Goal: Check status: Check status

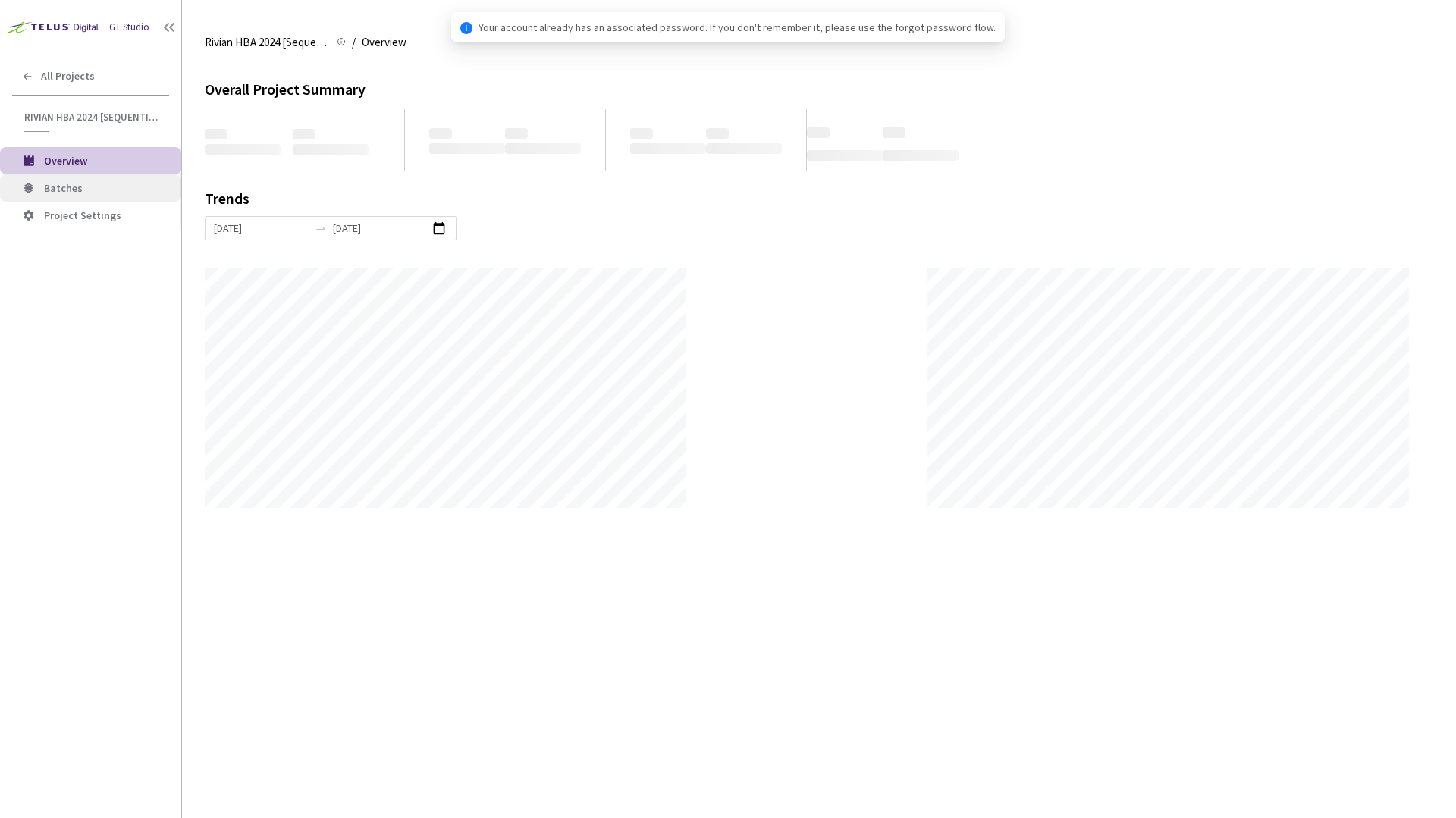
scroll to position [818, 1456]
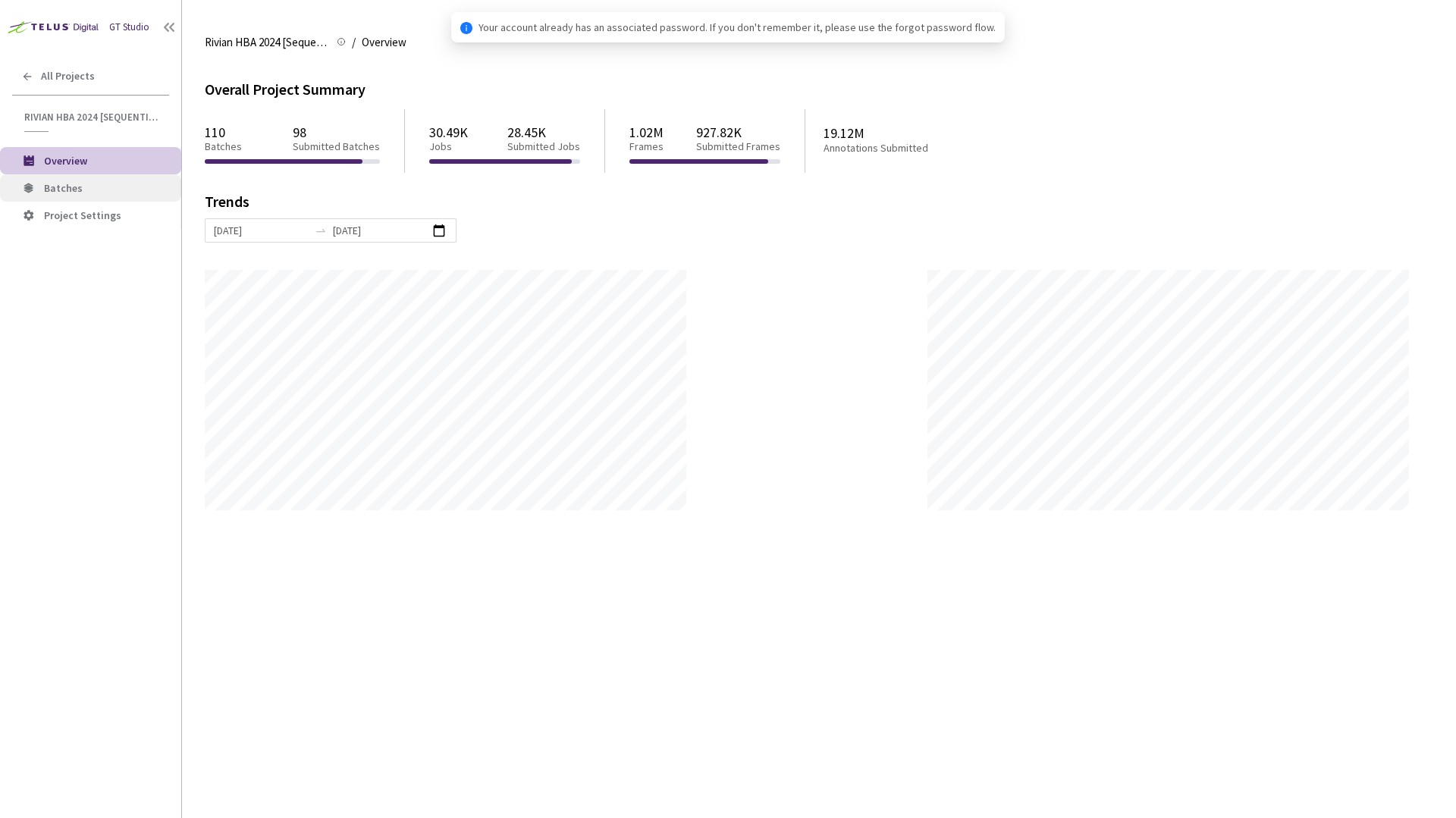
click at [93, 184] on span "Batches" at bounding box center [106, 188] width 125 height 13
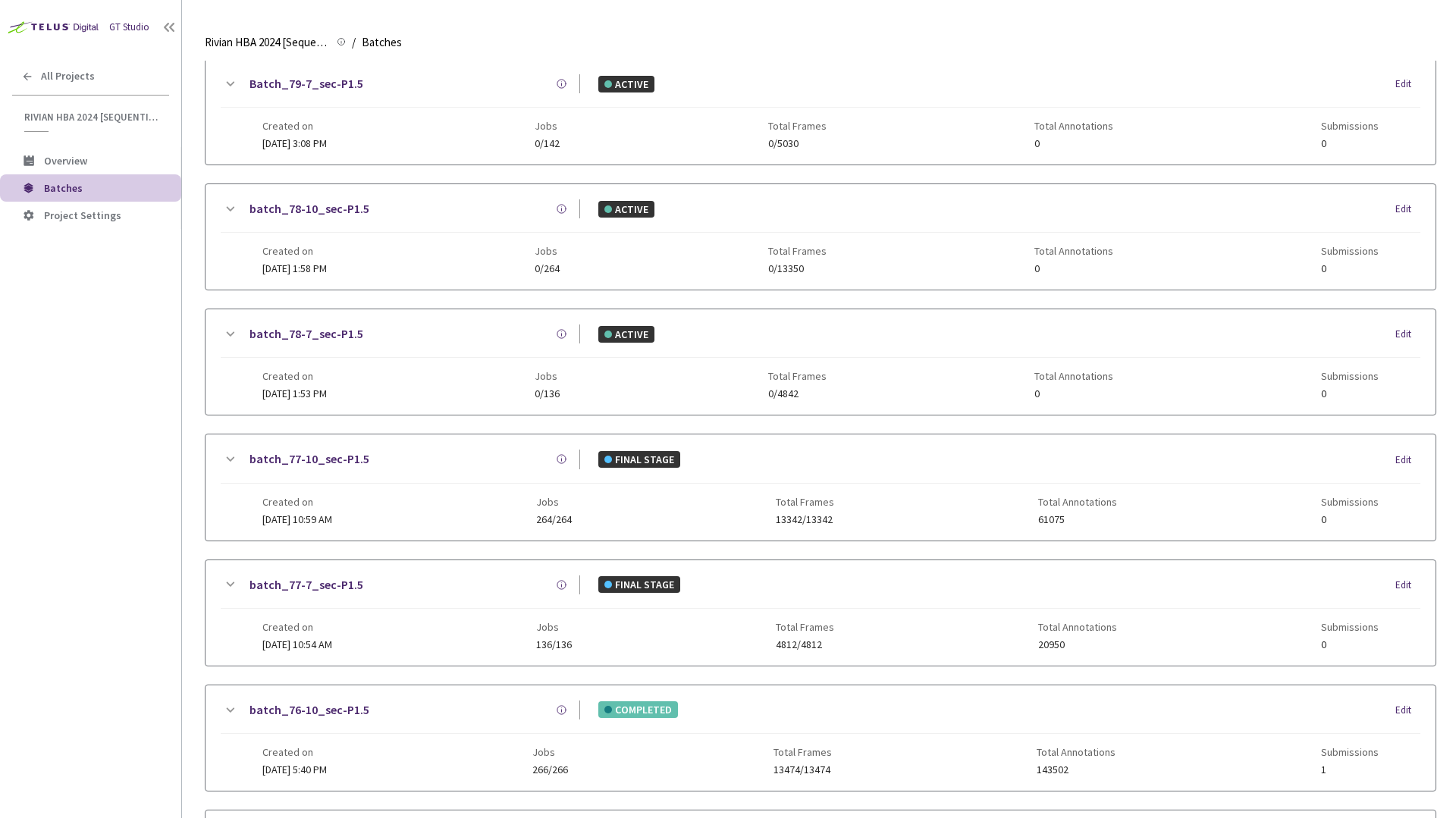
scroll to position [428, 0]
click at [336, 706] on link "batch_76-10_sec-P1.5" at bounding box center [309, 708] width 120 height 19
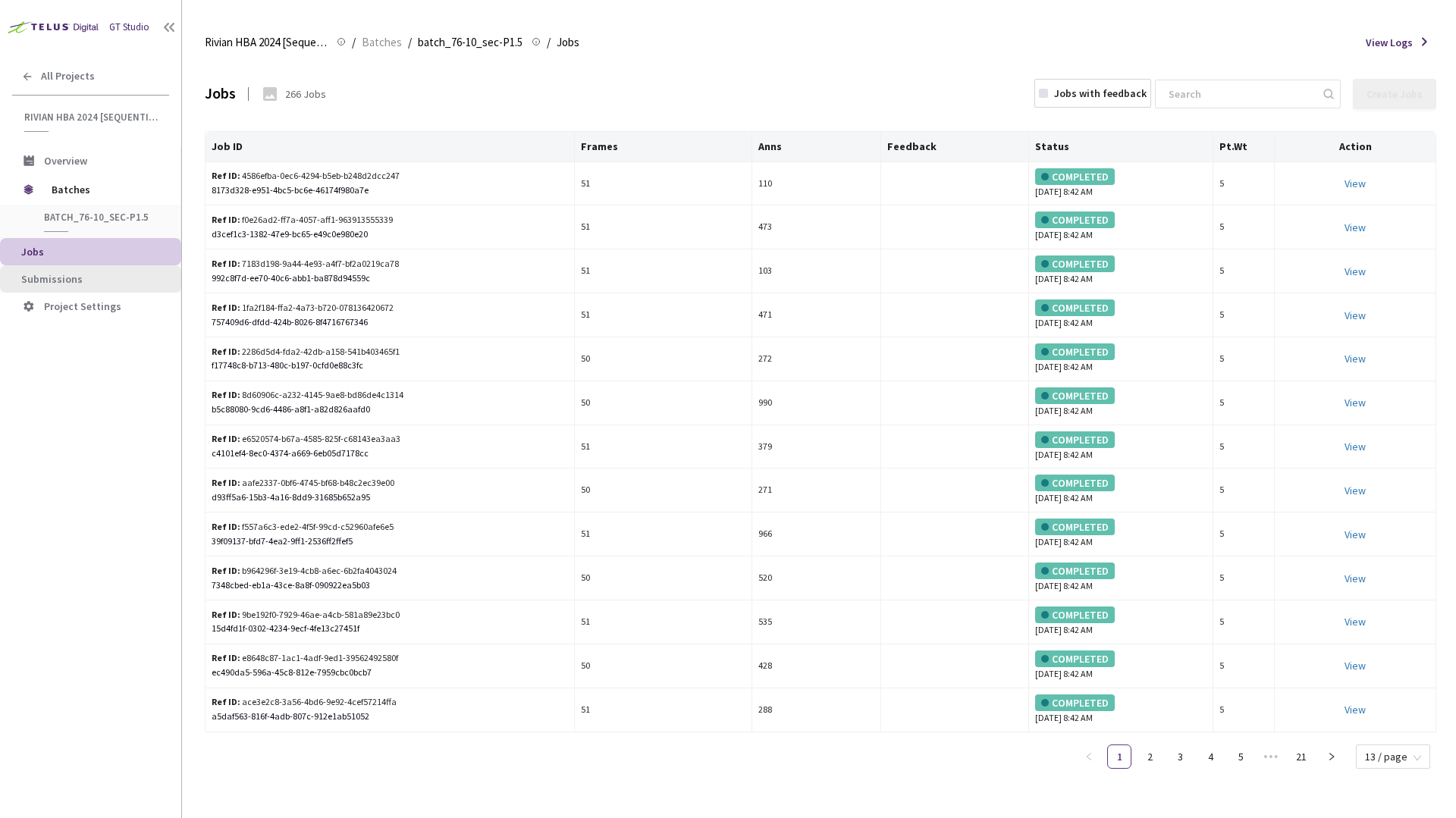
click at [68, 285] on li "Submissions" at bounding box center [90, 279] width 181 height 27
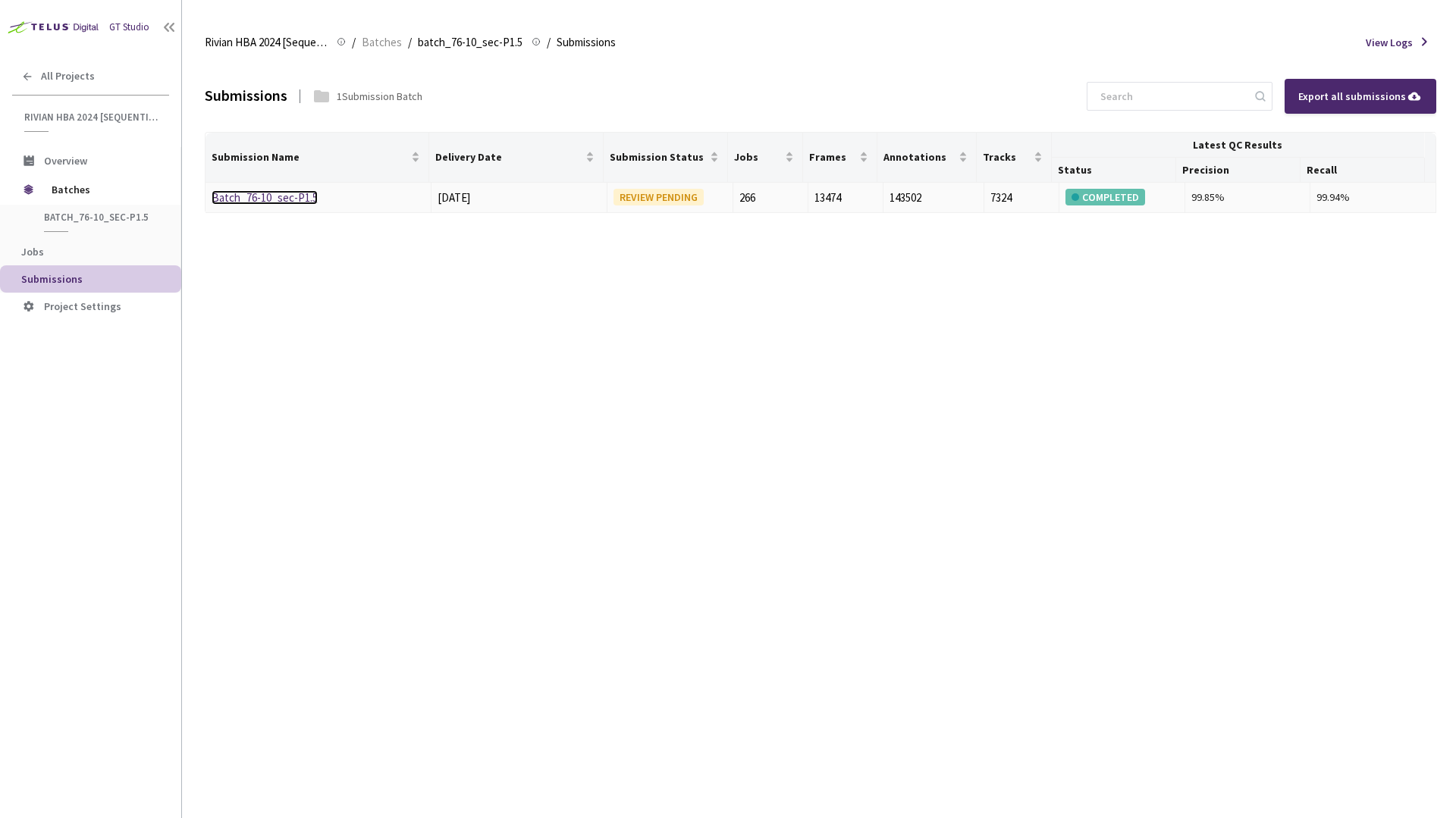
click at [298, 199] on link "Batch_76-10_sec-P1.5" at bounding box center [265, 197] width 106 height 14
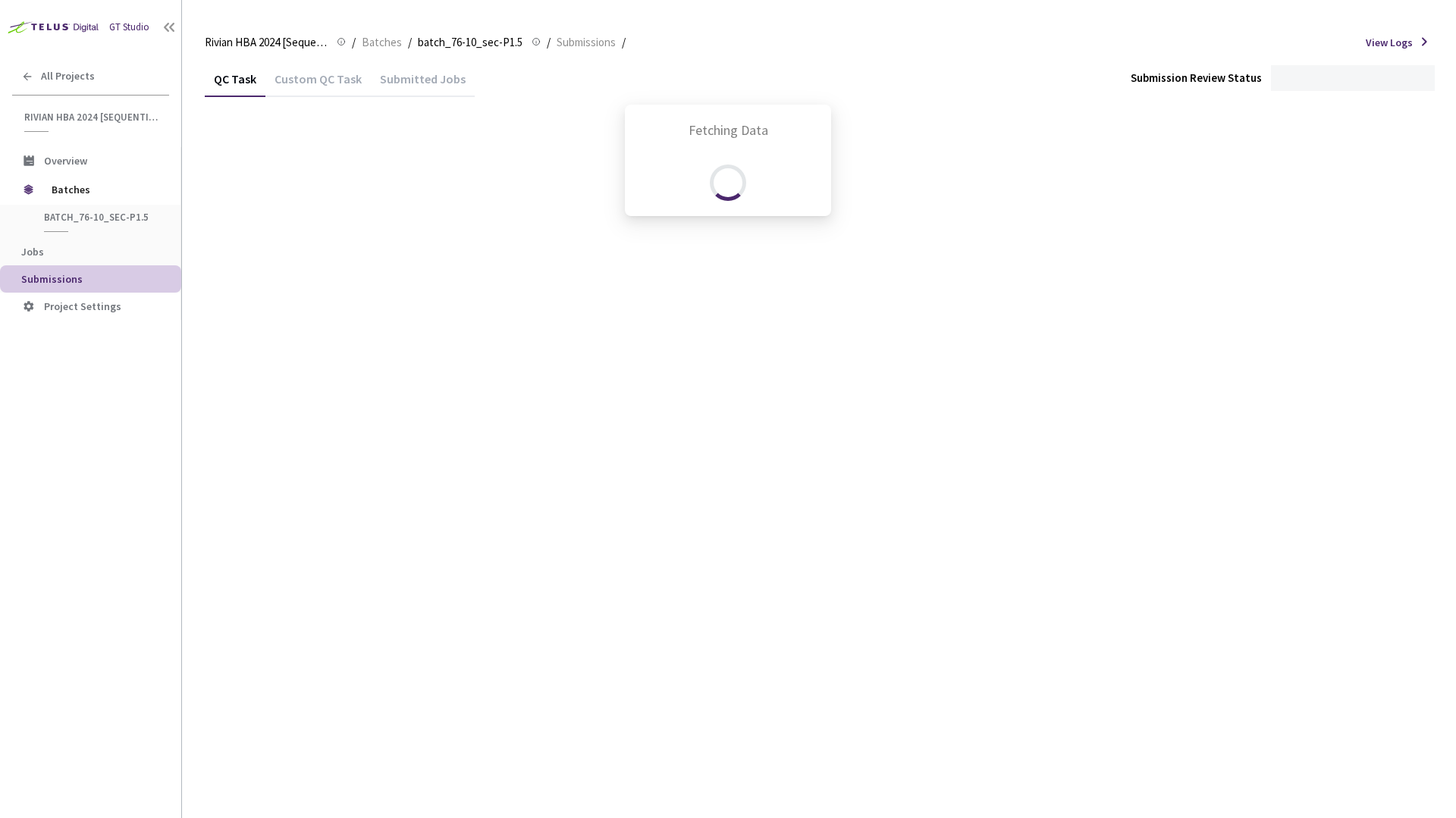
click at [1029, 95] on div "Fetching Data" at bounding box center [728, 409] width 1456 height 818
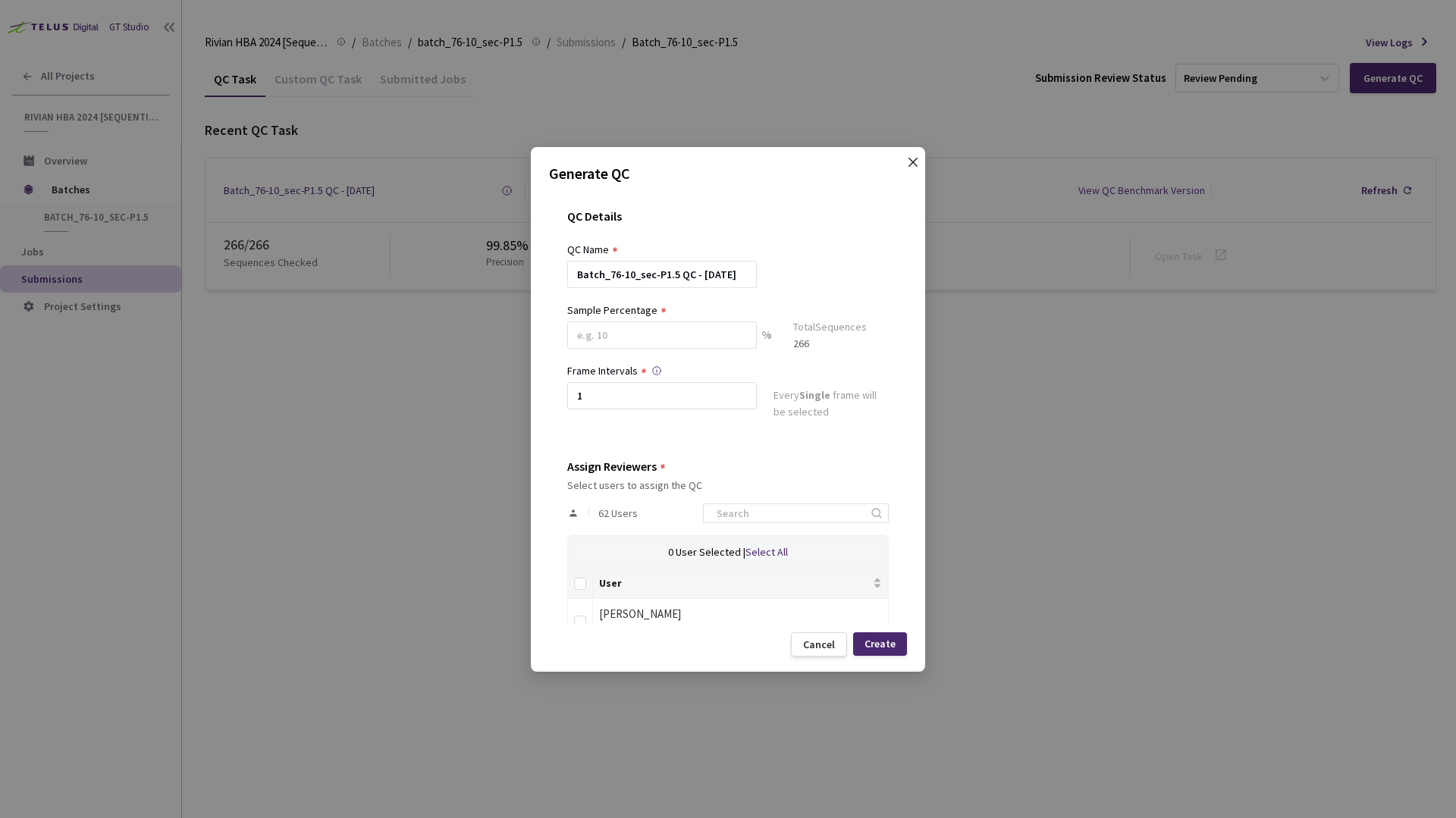
click at [916, 161] on icon "close" at bounding box center [913, 162] width 12 height 12
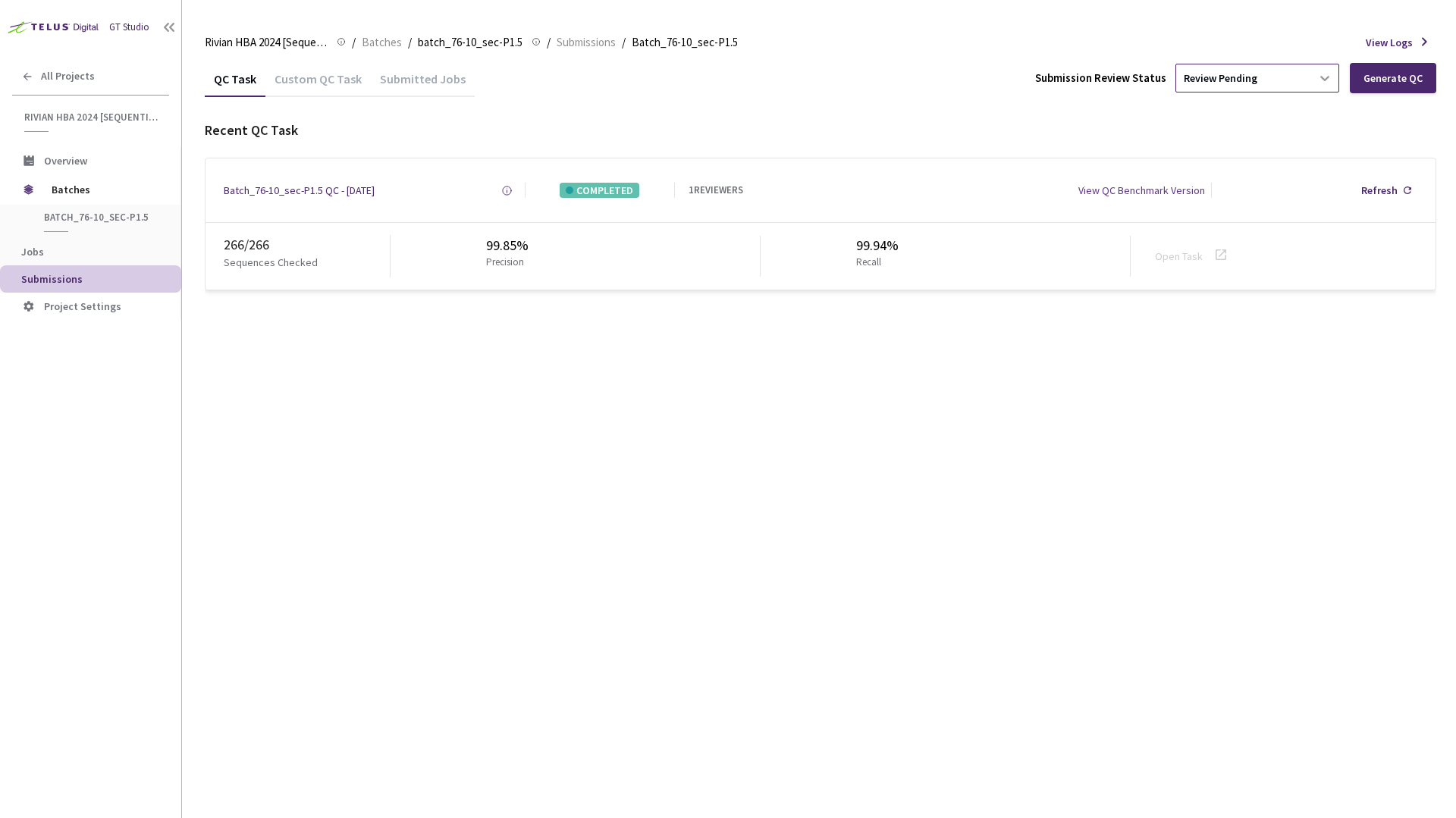
click at [1329, 76] on icon at bounding box center [1325, 79] width 9 height 6
click at [1222, 166] on p "Approve" at bounding box center [1259, 160] width 164 height 15
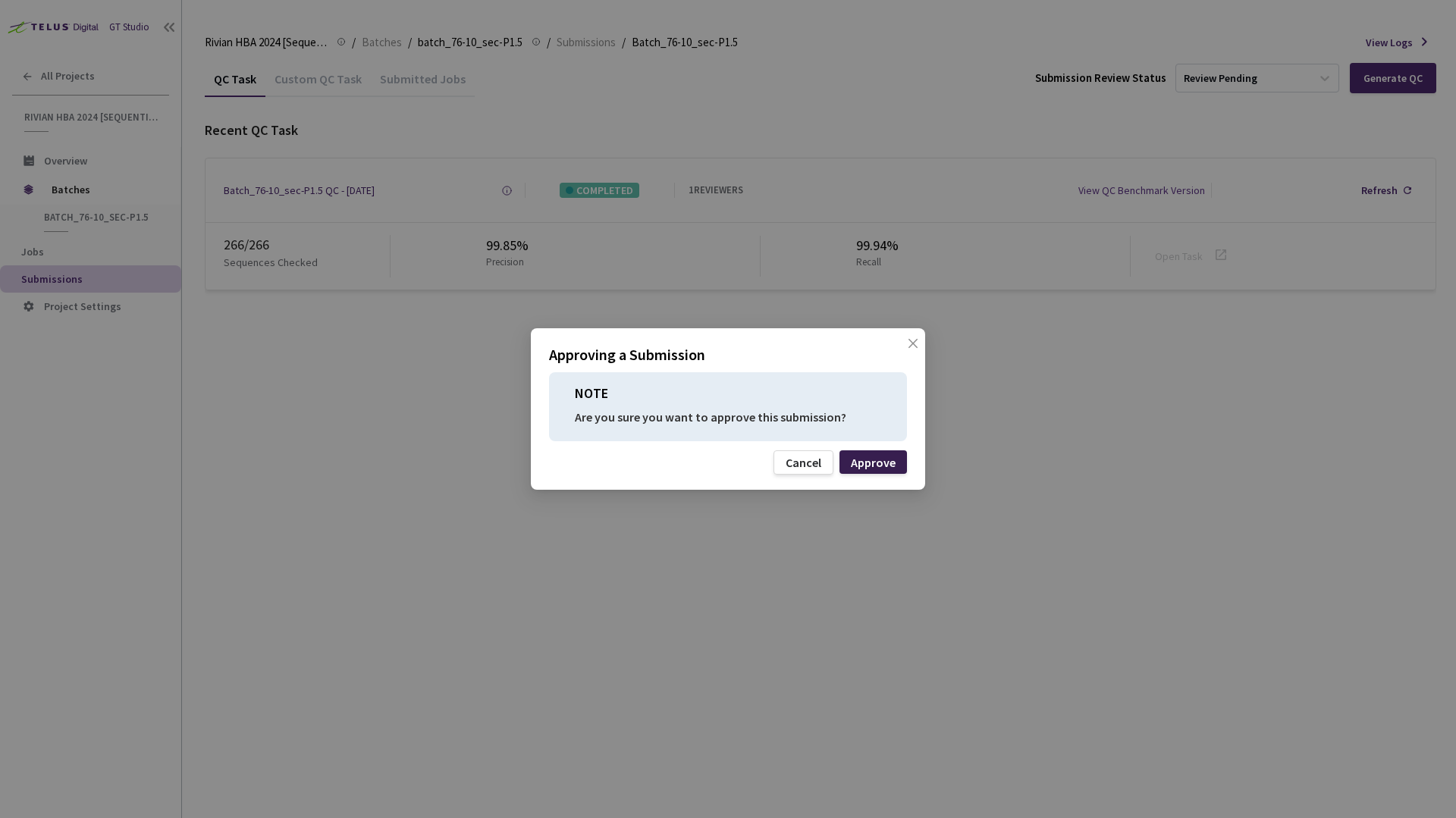
click at [872, 459] on div "Approve" at bounding box center [873, 462] width 45 height 12
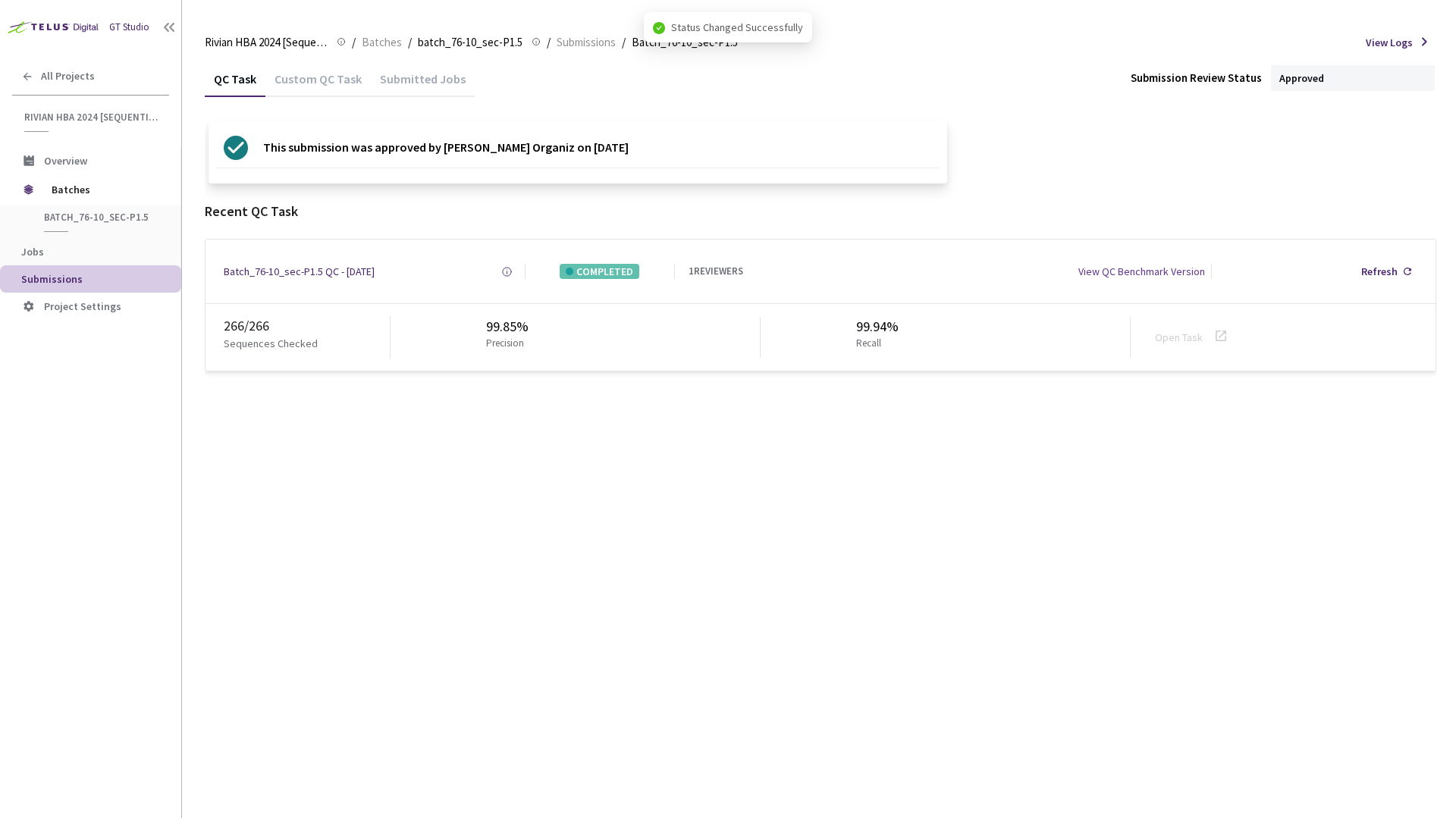
click at [874, 103] on div "QC Task Custom QC Task Submitted Jobs Submission Review Status Approved This su…" at bounding box center [819, 216] width 1231 height 311
click at [89, 188] on span "Batches" at bounding box center [104, 189] width 104 height 30
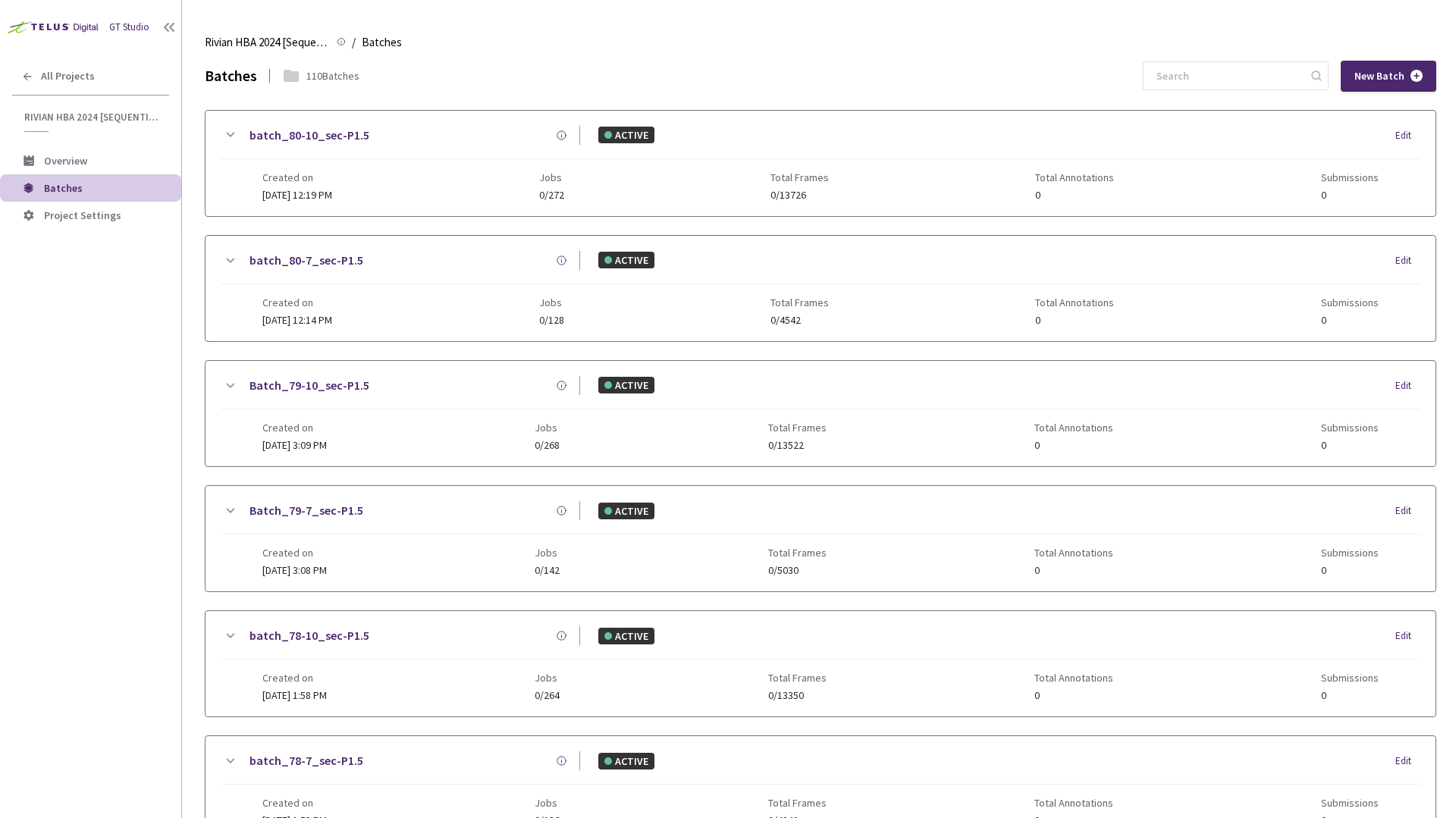
scroll to position [864, 0]
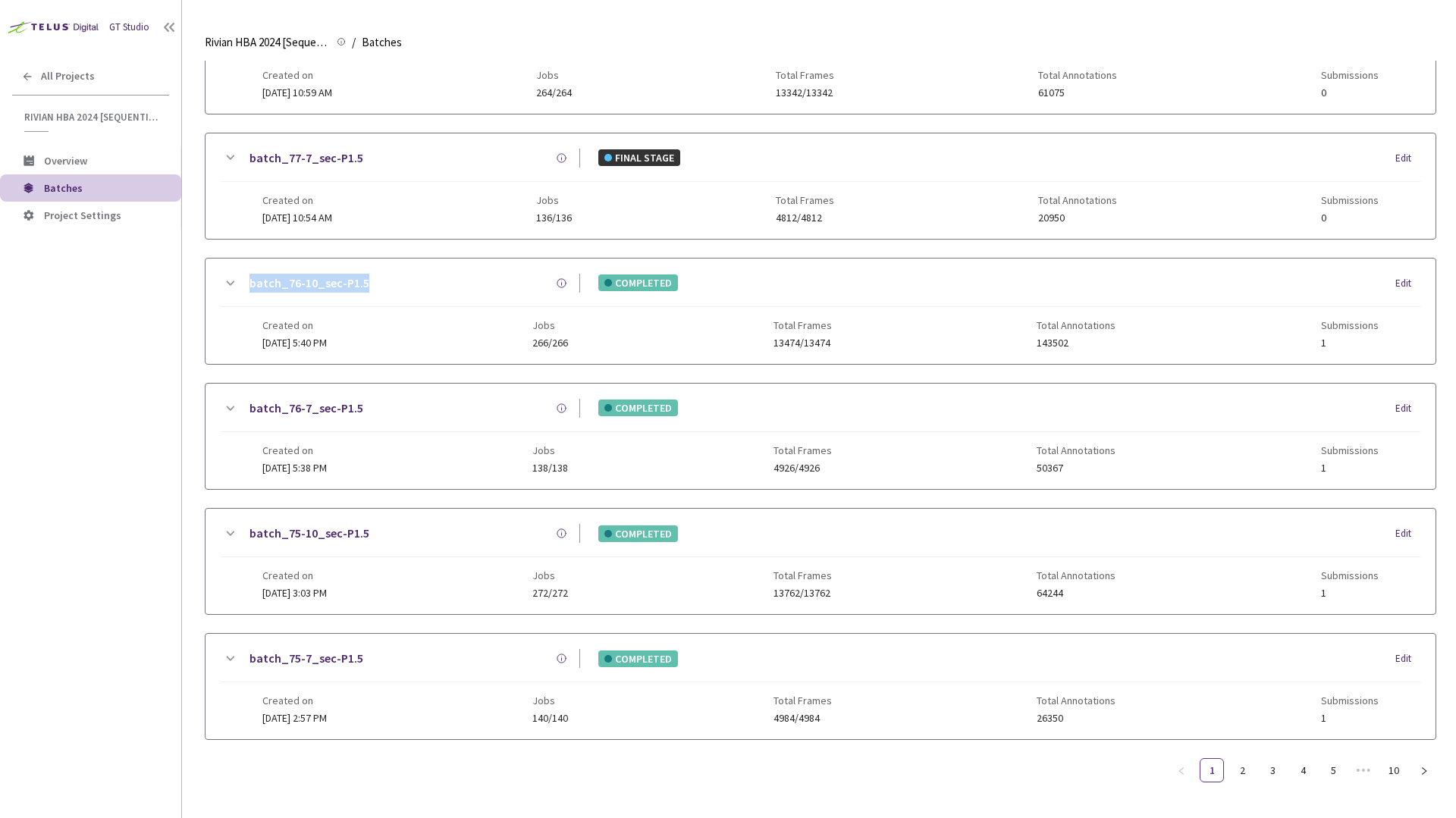
click at [188, 321] on main "Rivian HBA 2024 [Sequential] Rivian HBA 2024 [Sequential] / Batches Batches Bat…" at bounding box center [818, 409] width 1274 height 818
click at [187, 306] on main "Rivian HBA 2024 [Sequential] Rivian HBA 2024 [Sequential] / Batches Batches Bat…" at bounding box center [818, 409] width 1274 height 818
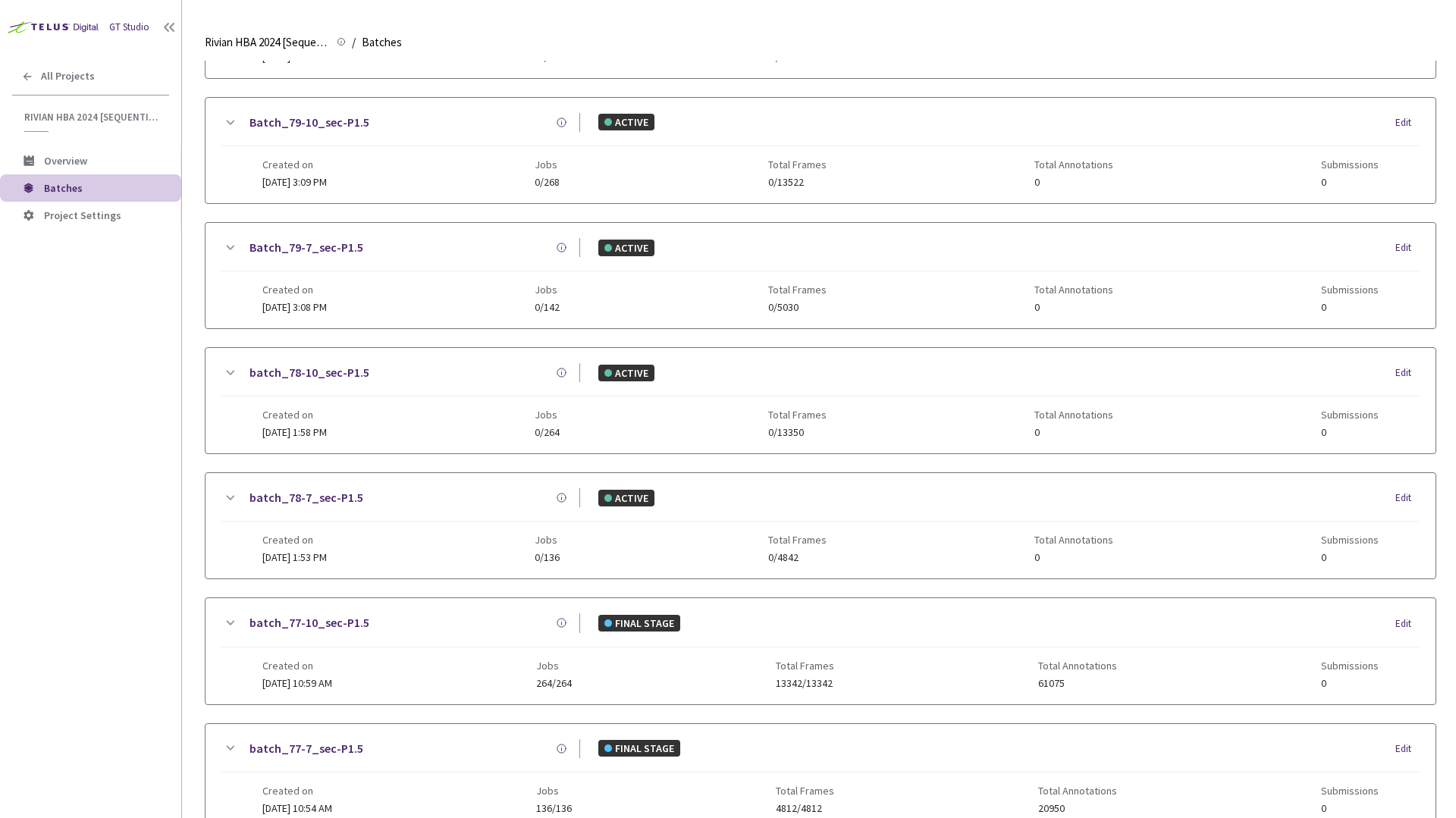
scroll to position [170, 0]
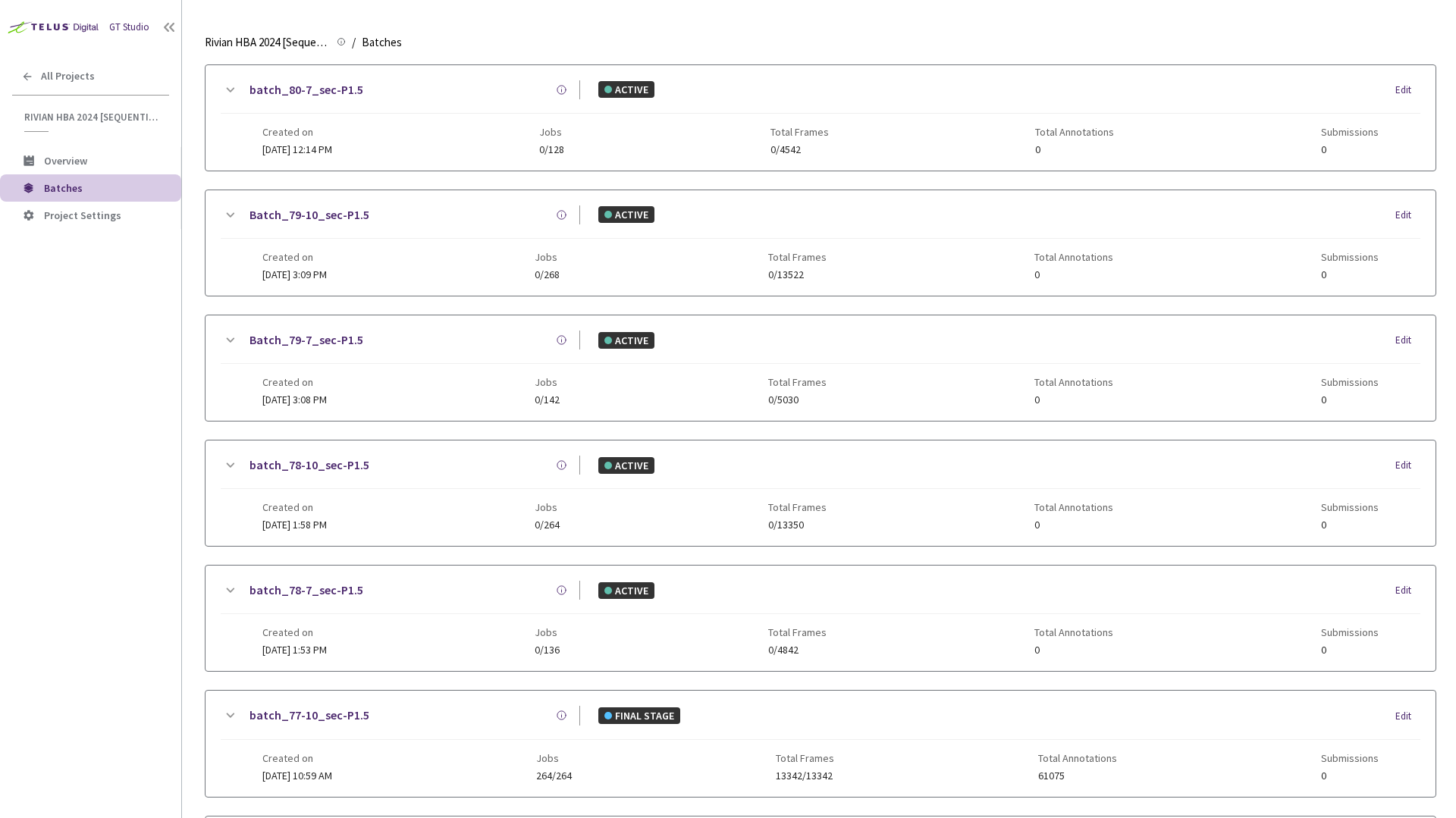
click at [189, 407] on main "Rivian HBA 2024 [Sequential] Rivian HBA 2024 [Sequential] / Batches Batches Bat…" at bounding box center [818, 409] width 1274 height 818
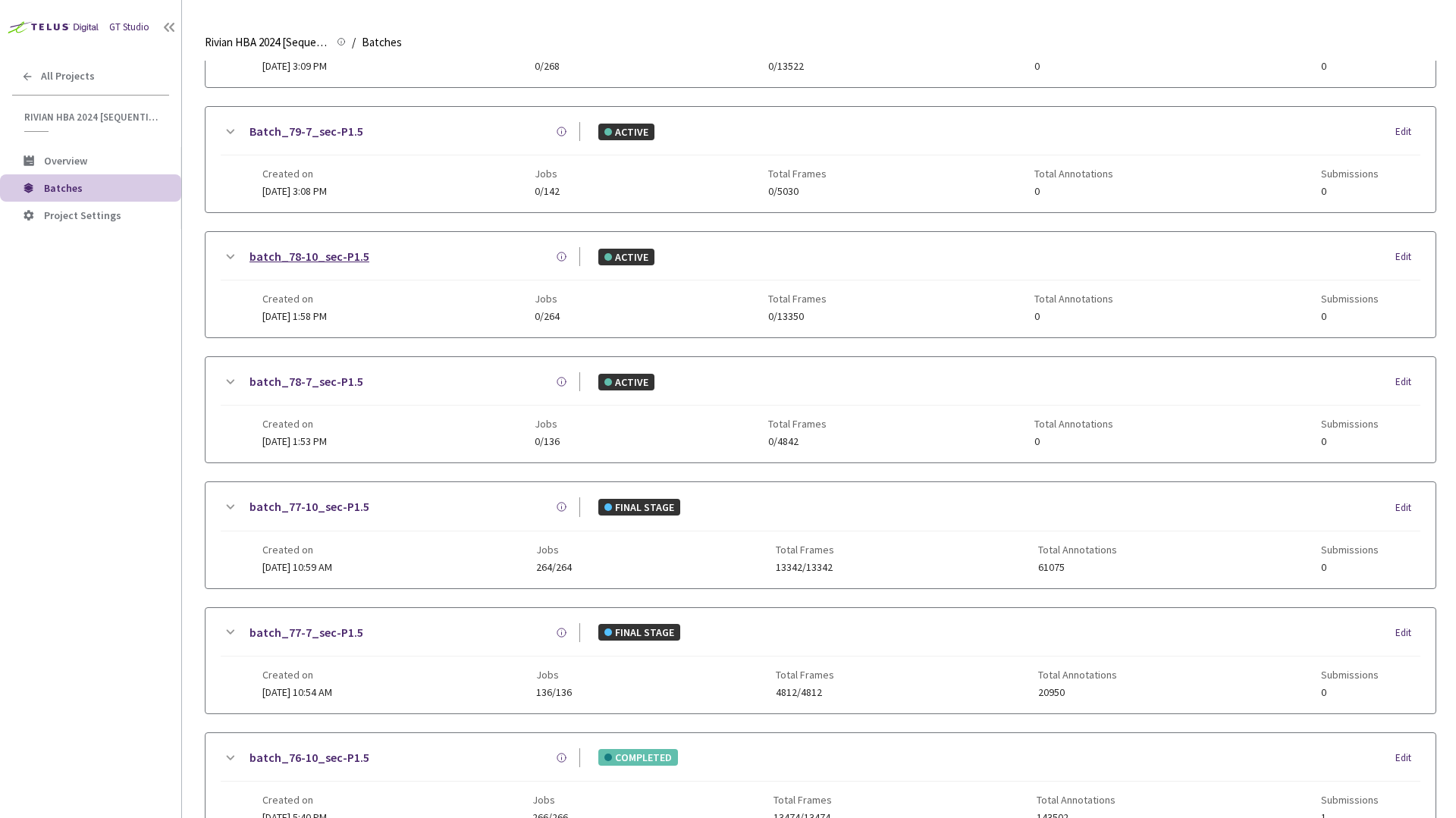
scroll to position [394, 0]
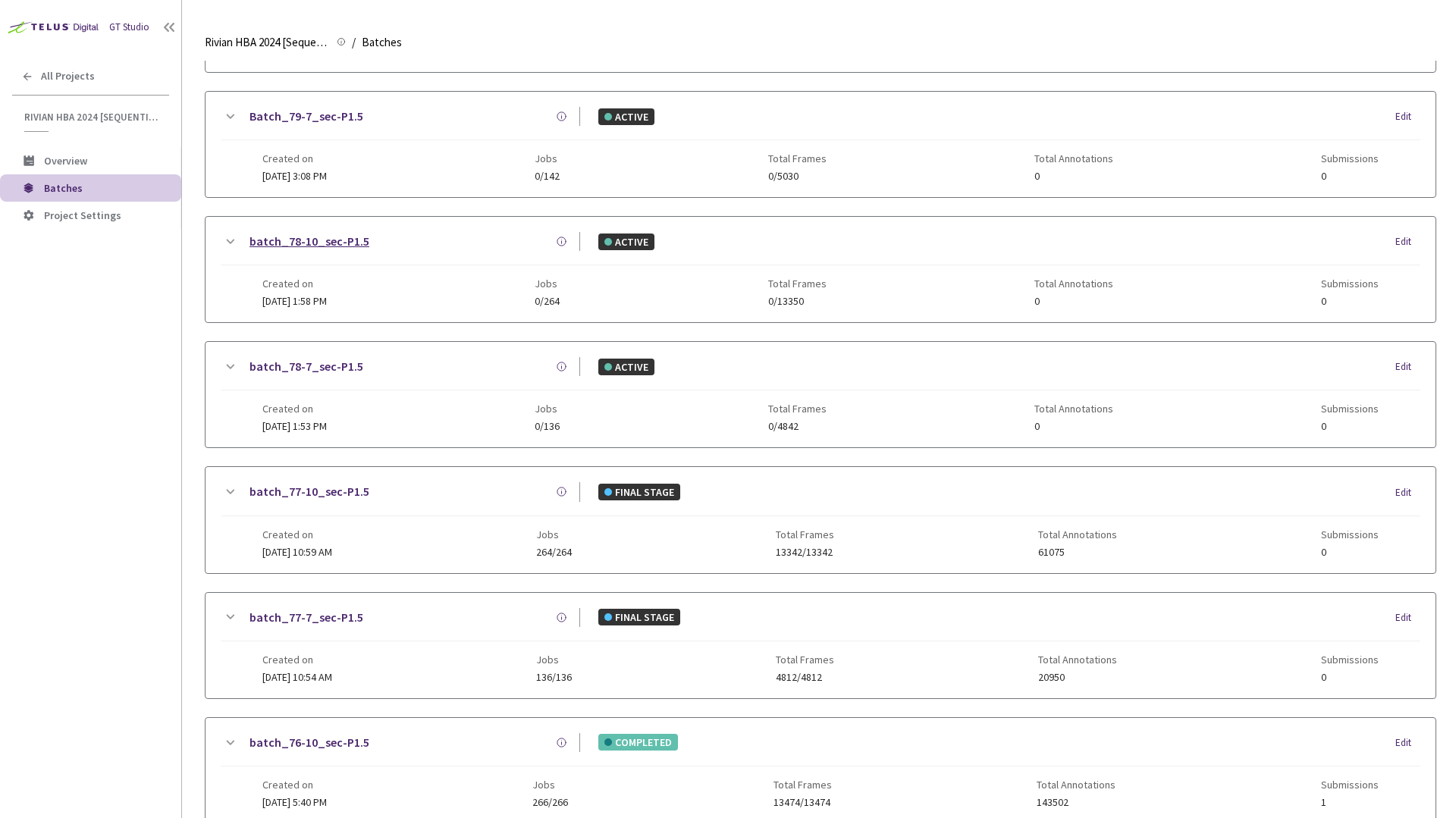
click at [256, 459] on div "batch_80-10_sec-P1.5 ACTIVE Edit Created on [DATE] 12:19 PM Jobs 0/272 Total Fr…" at bounding box center [819, 457] width 1231 height 1484
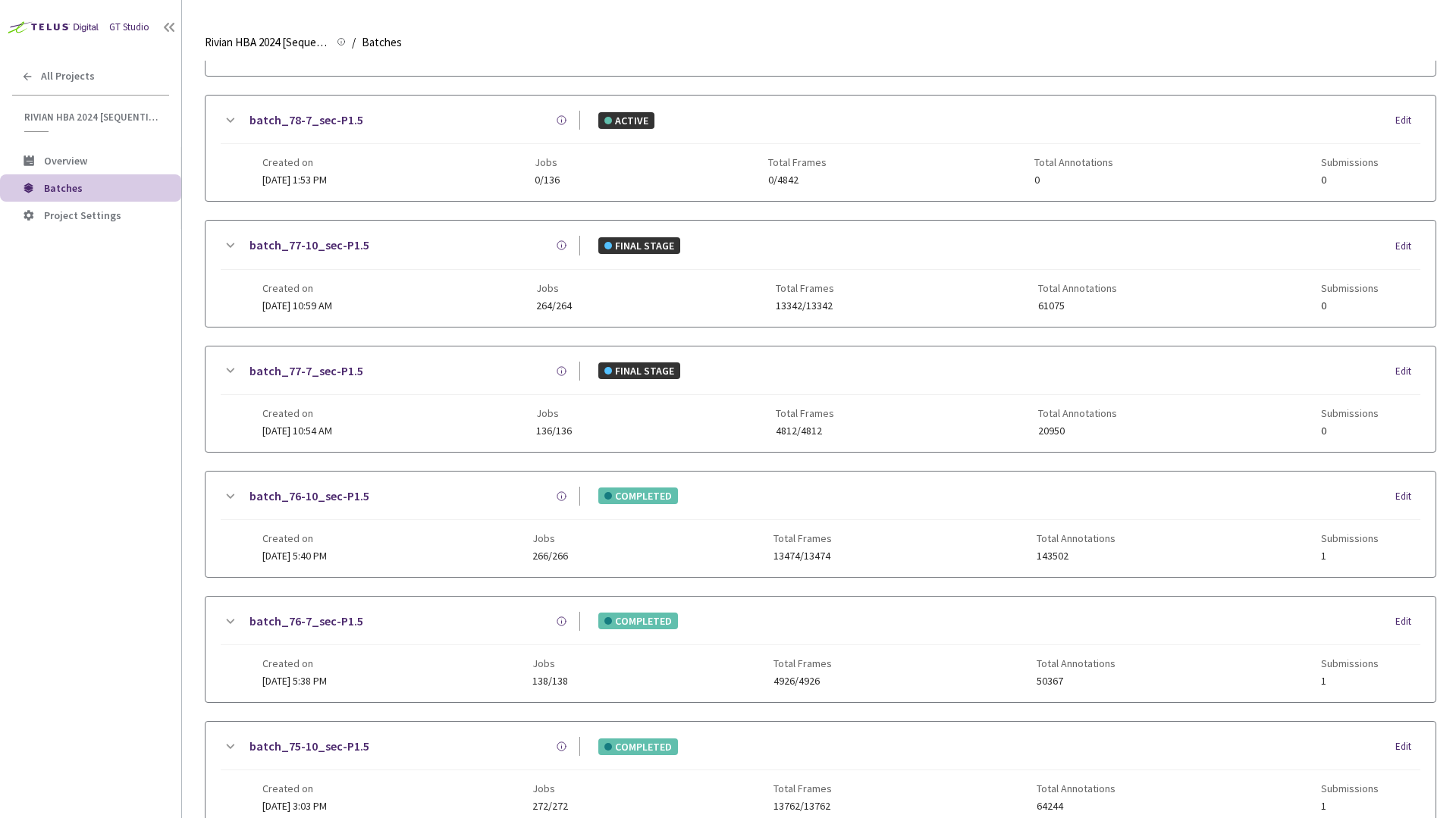
click at [256, 459] on div "batch_80-10_sec-P1.5 ACTIVE Edit Created on [DATE] 12:19 PM Jobs 0/272 Total Fr…" at bounding box center [819, 211] width 1231 height 1484
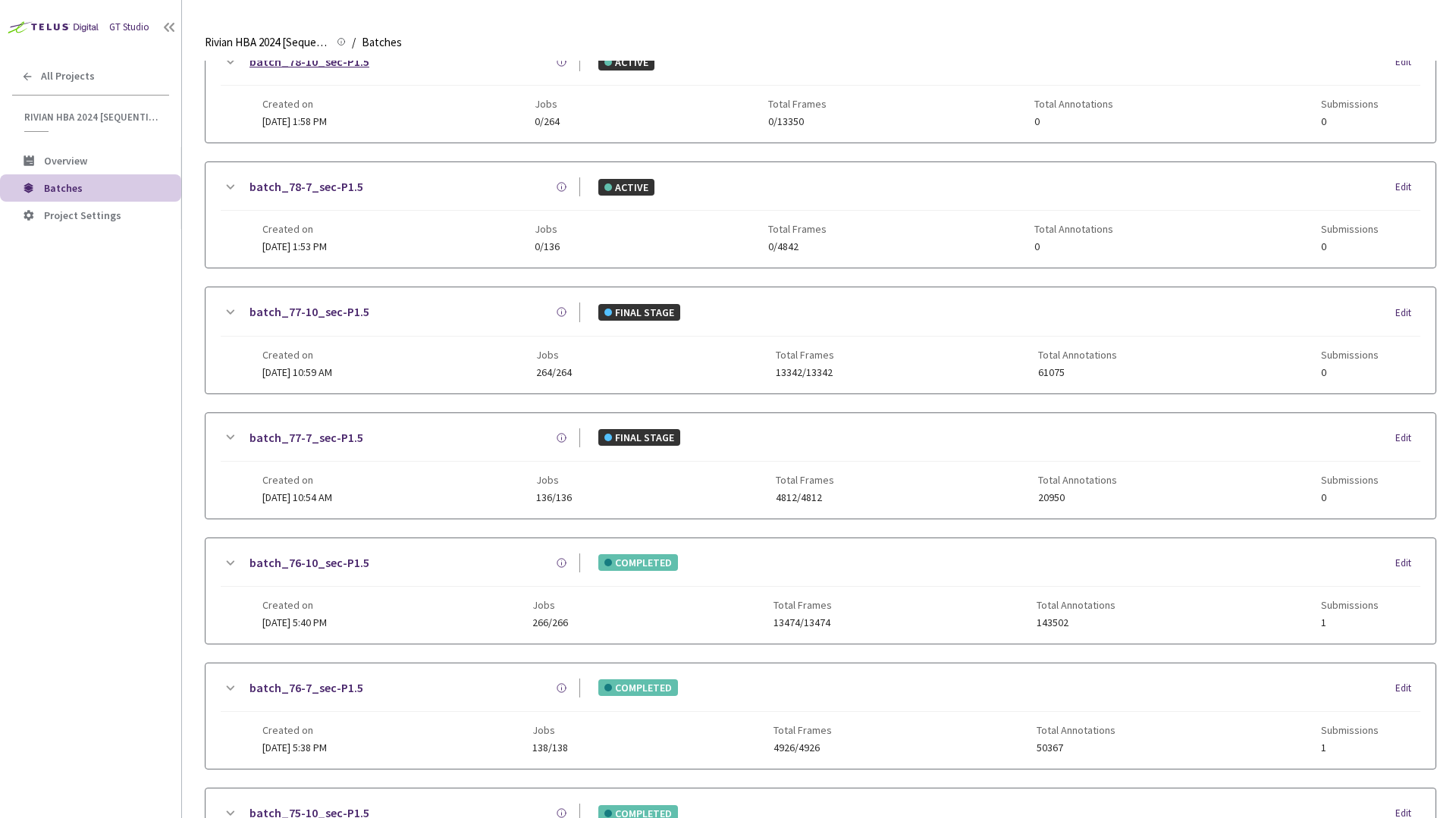
scroll to position [573, 0]
click at [422, 448] on div "batch_77-7_sec-P1.5 FINAL STAGE Edit" at bounding box center [820, 445] width 1200 height 33
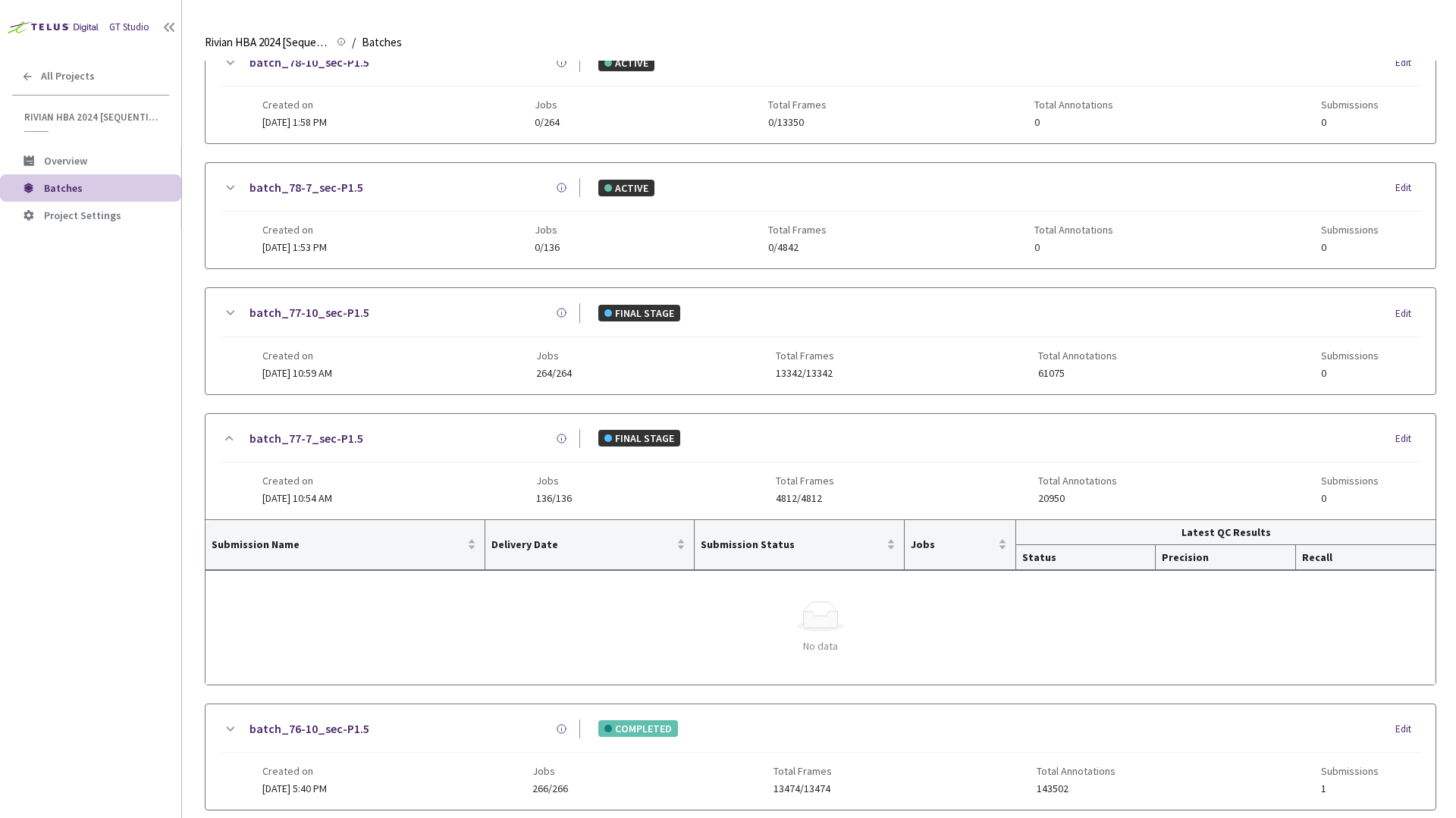
click at [422, 448] on div "batch_77-7_sec-P1.5 FINAL STAGE Edit" at bounding box center [820, 445] width 1200 height 33
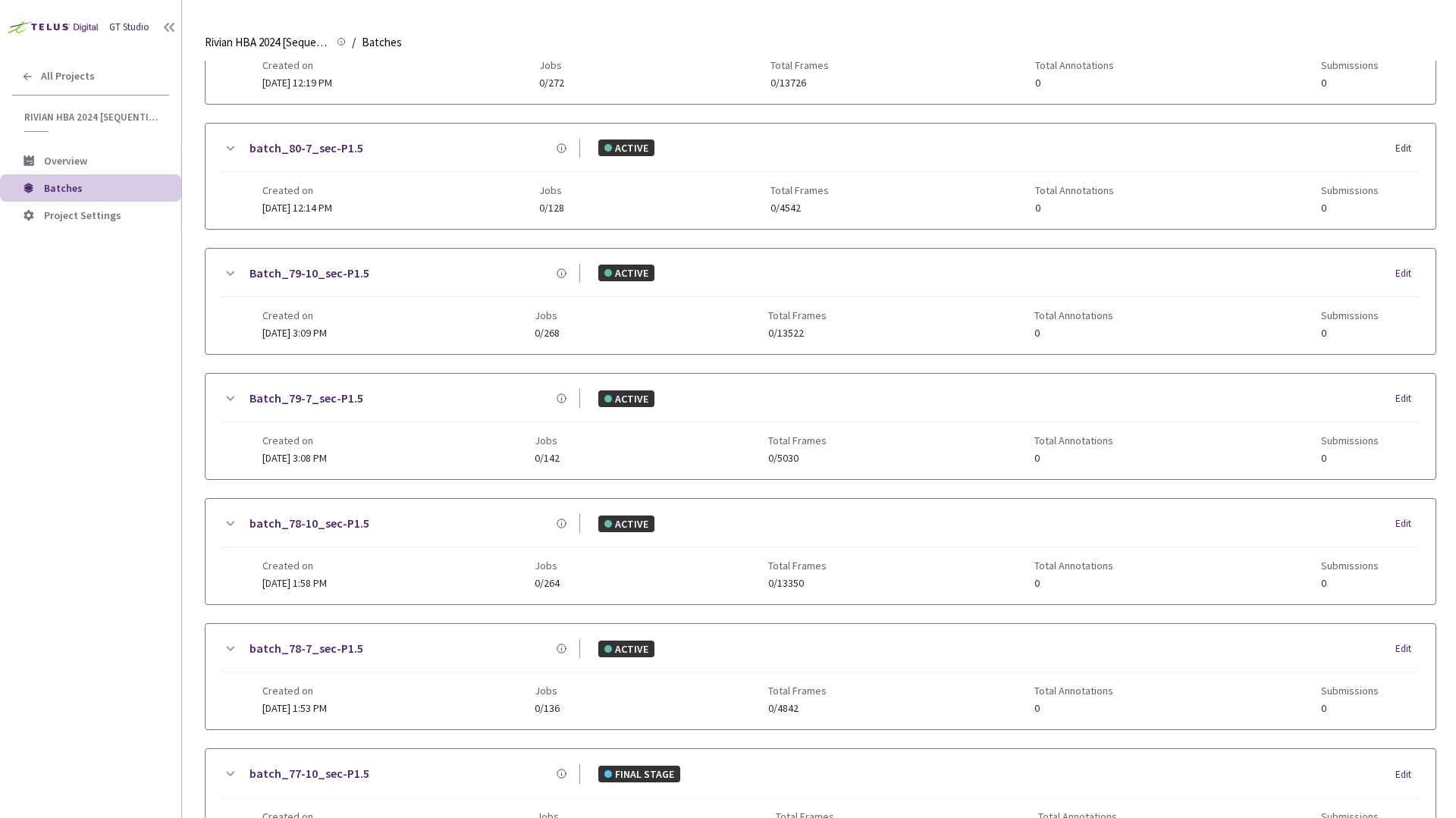
scroll to position [0, 0]
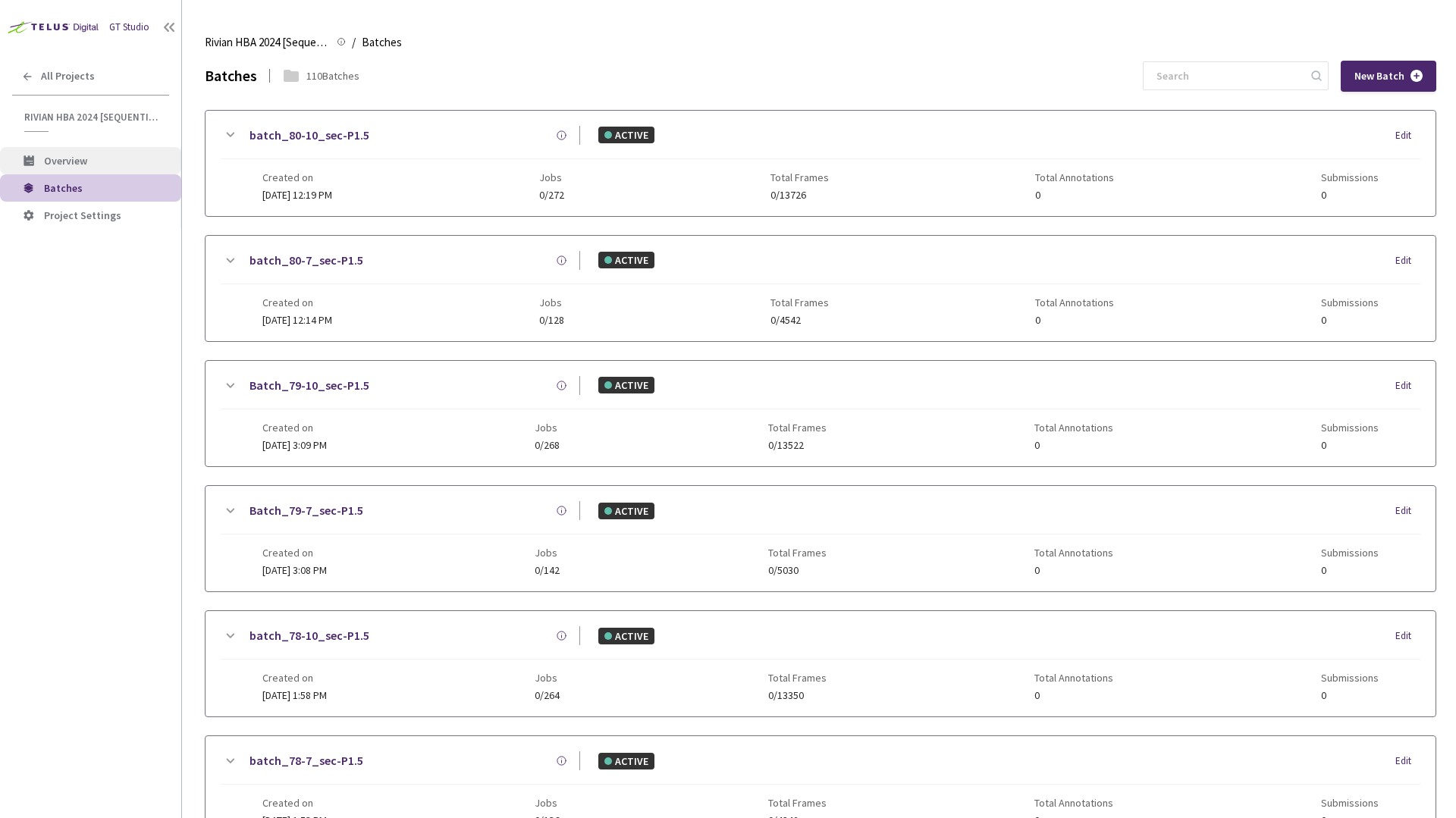
click at [68, 157] on span "Overview" at bounding box center [66, 160] width 43 height 13
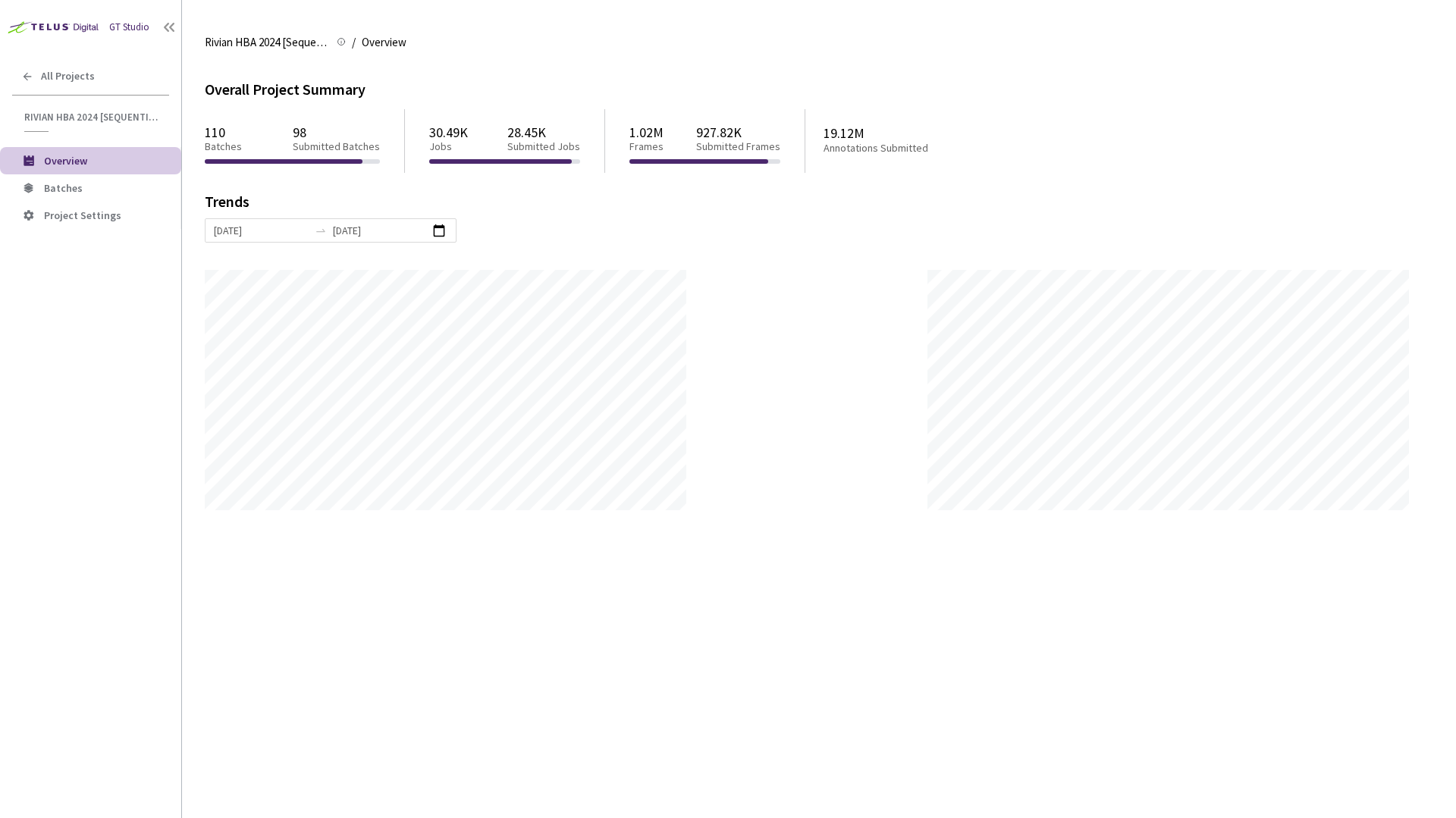
scroll to position [818, 1456]
click at [828, 443] on div at bounding box center [806, 390] width 1204 height 240
click at [794, 361] on div at bounding box center [806, 390] width 1204 height 240
